Goal: Navigation & Orientation: Find specific page/section

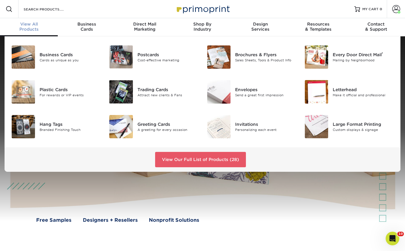
click at [16, 25] on span "View All" at bounding box center [29, 24] width 58 height 5
click at [187, 156] on link "View Our Full List of Products (28)" at bounding box center [200, 159] width 91 height 15
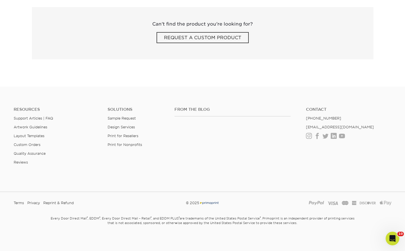
scroll to position [1077, 0]
